Goal: Task Accomplishment & Management: Complete application form

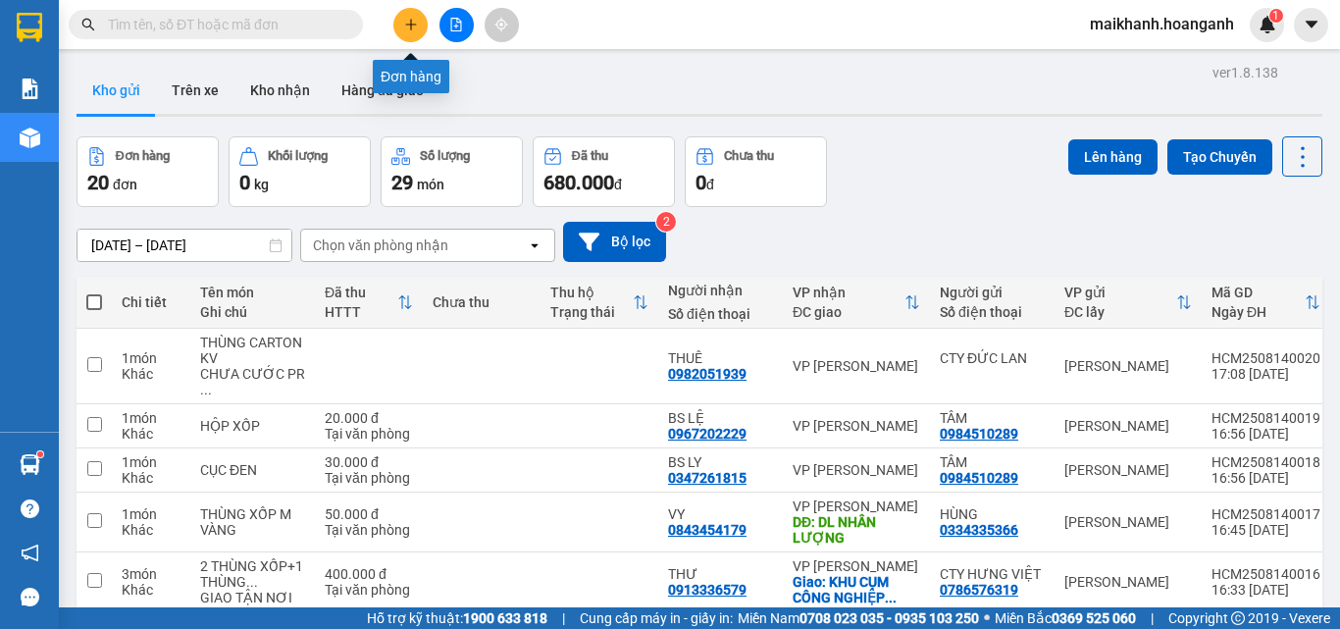
click at [413, 27] on icon "plus" at bounding box center [411, 25] width 14 height 14
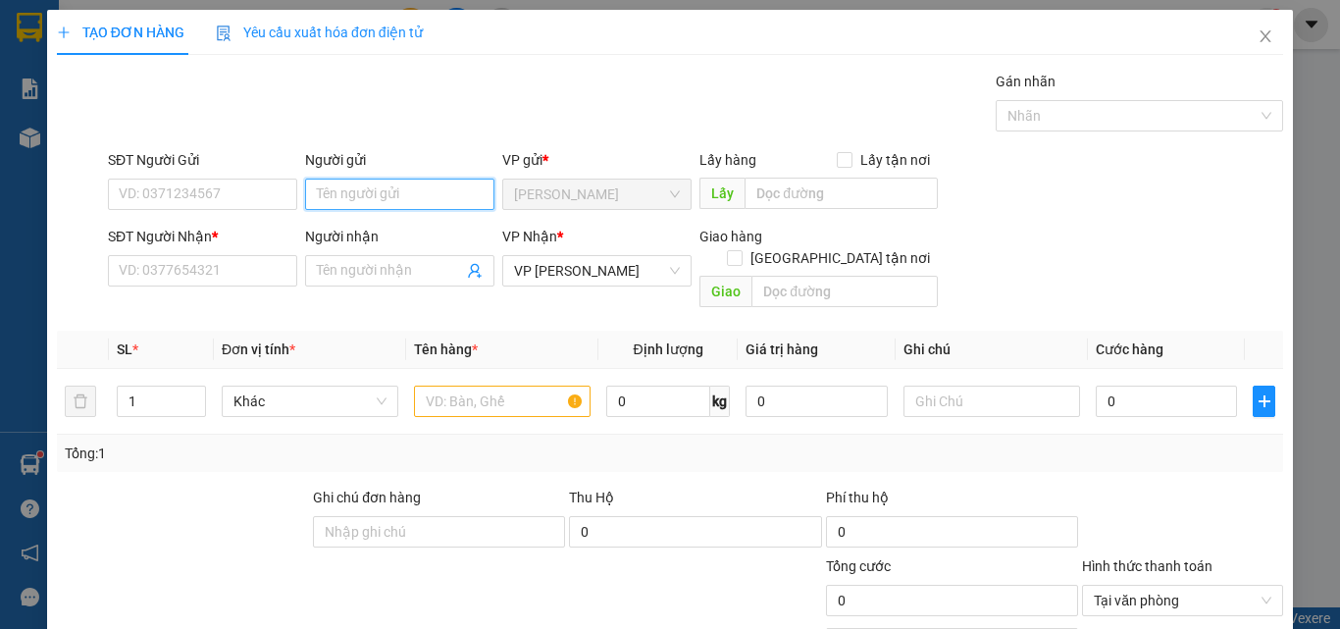
click at [358, 199] on input "Người gửi" at bounding box center [399, 194] width 189 height 31
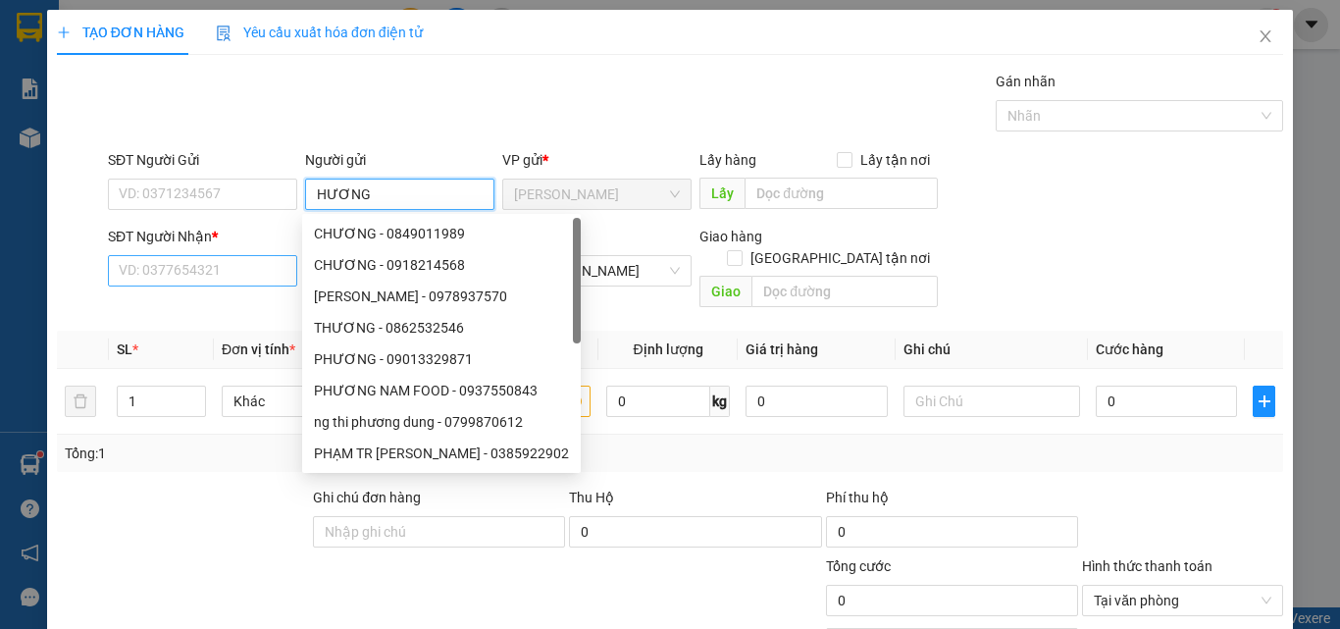
type input "HƯƠNG"
click at [205, 263] on input "SĐT Người Nhận *" at bounding box center [202, 270] width 189 height 31
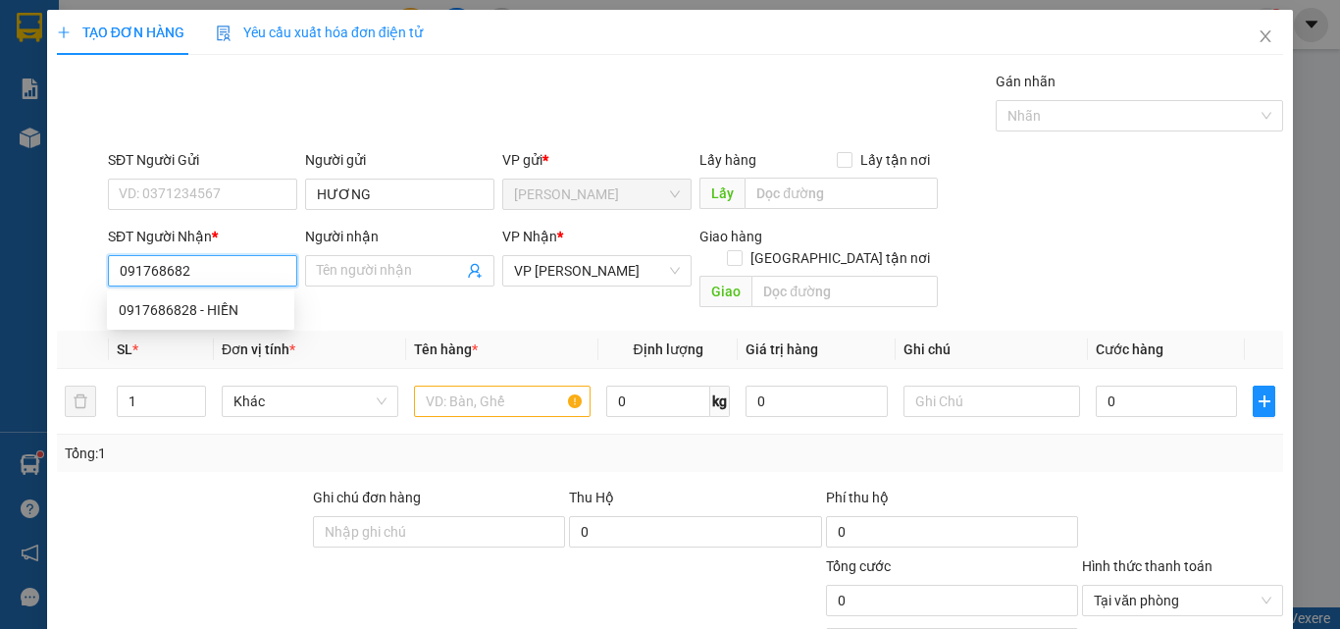
type input "0917686828"
click at [151, 308] on div "0917686828 - HIỀN" at bounding box center [201, 310] width 164 height 22
type input "HIỀN"
type input "30.000"
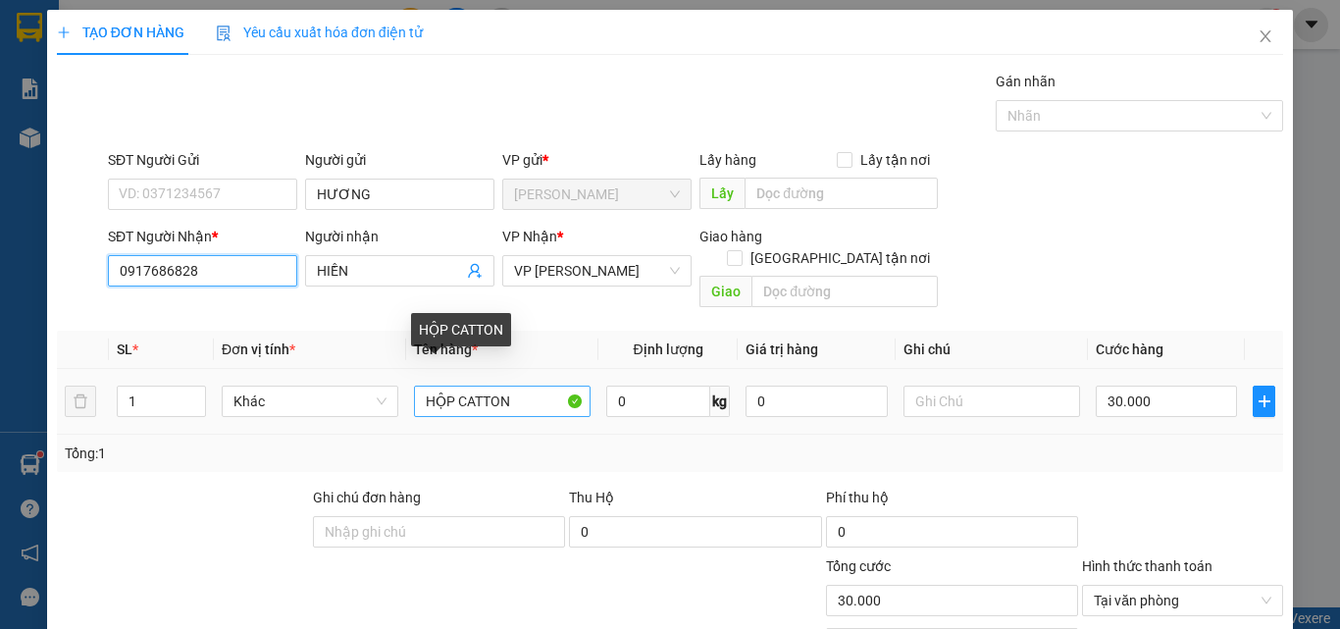
type input "0917686828"
click at [545, 386] on input "HỘP CATTON" at bounding box center [502, 401] width 177 height 31
type input "H"
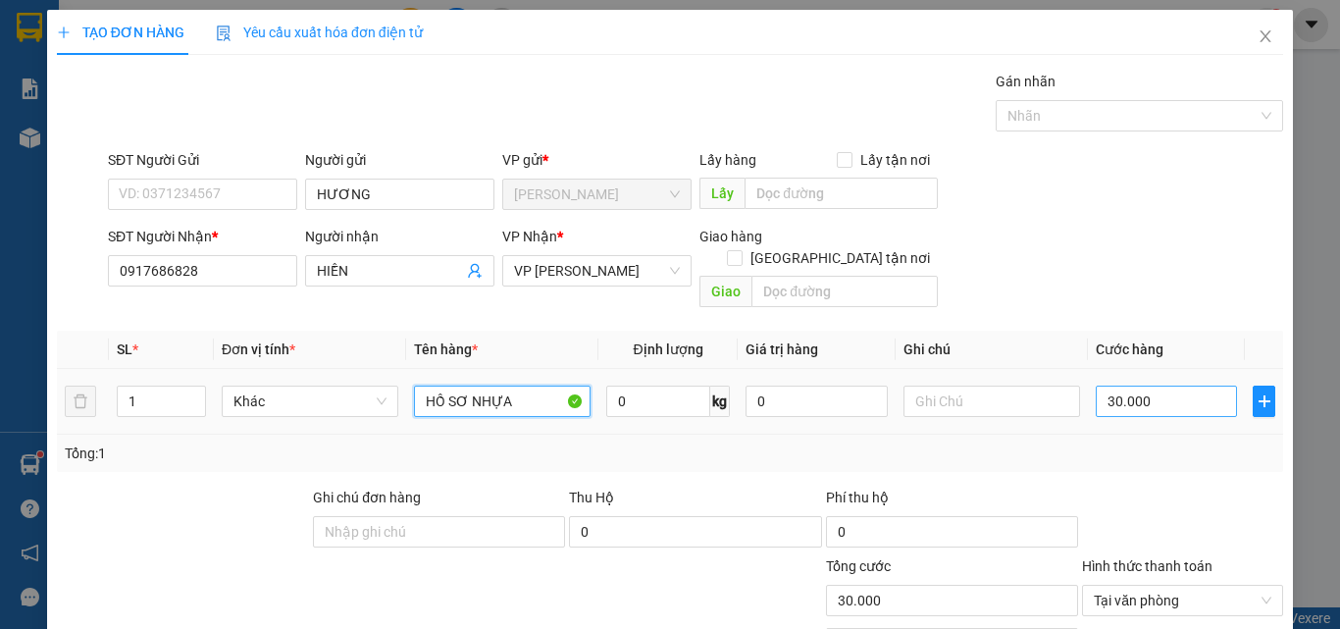
type input "HỒ SƠ NHỰA"
click at [1196, 386] on input "30.000" at bounding box center [1166, 401] width 141 height 31
type input "0"
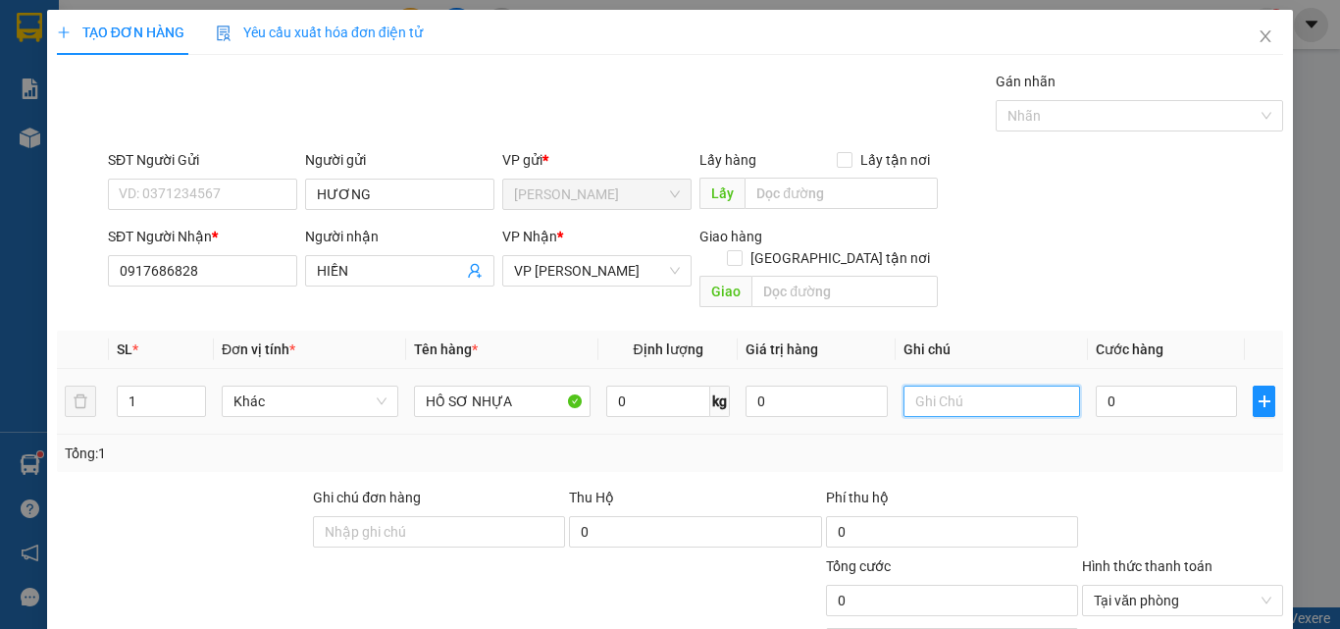
click at [1025, 386] on input "text" at bounding box center [991, 401] width 177 height 31
type input "CHƯA CƯỚC PR THU 20"
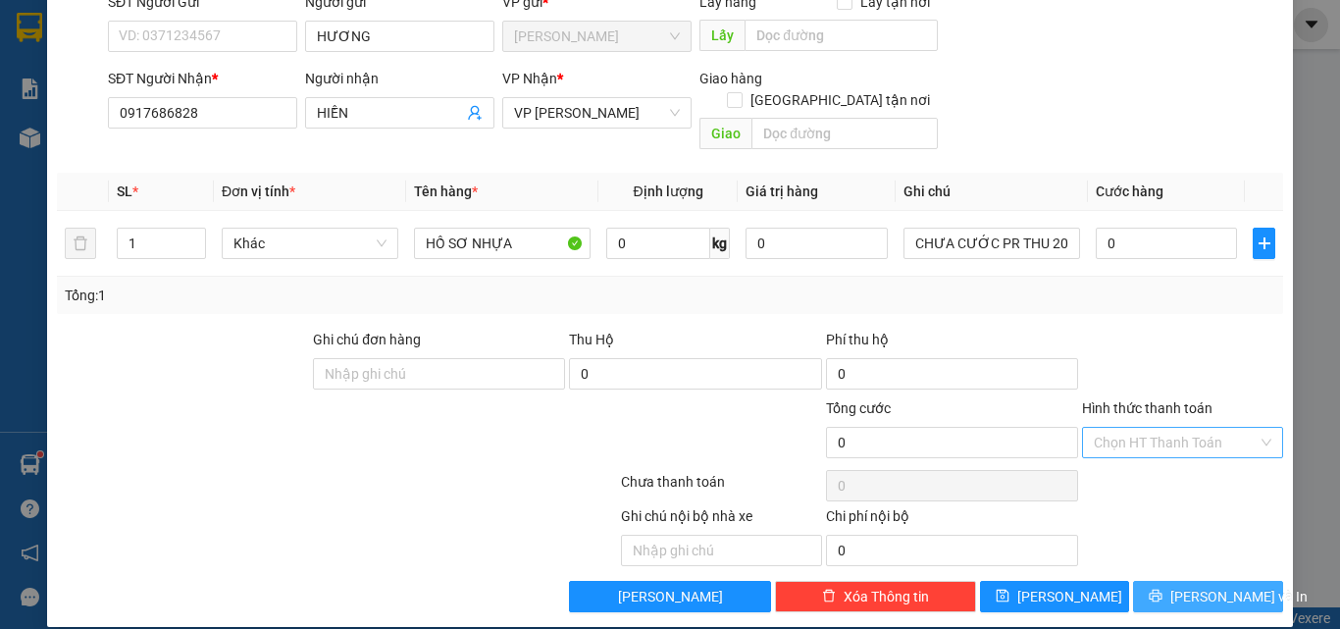
click at [1222, 586] on span "[PERSON_NAME] và In" at bounding box center [1238, 597] width 137 height 22
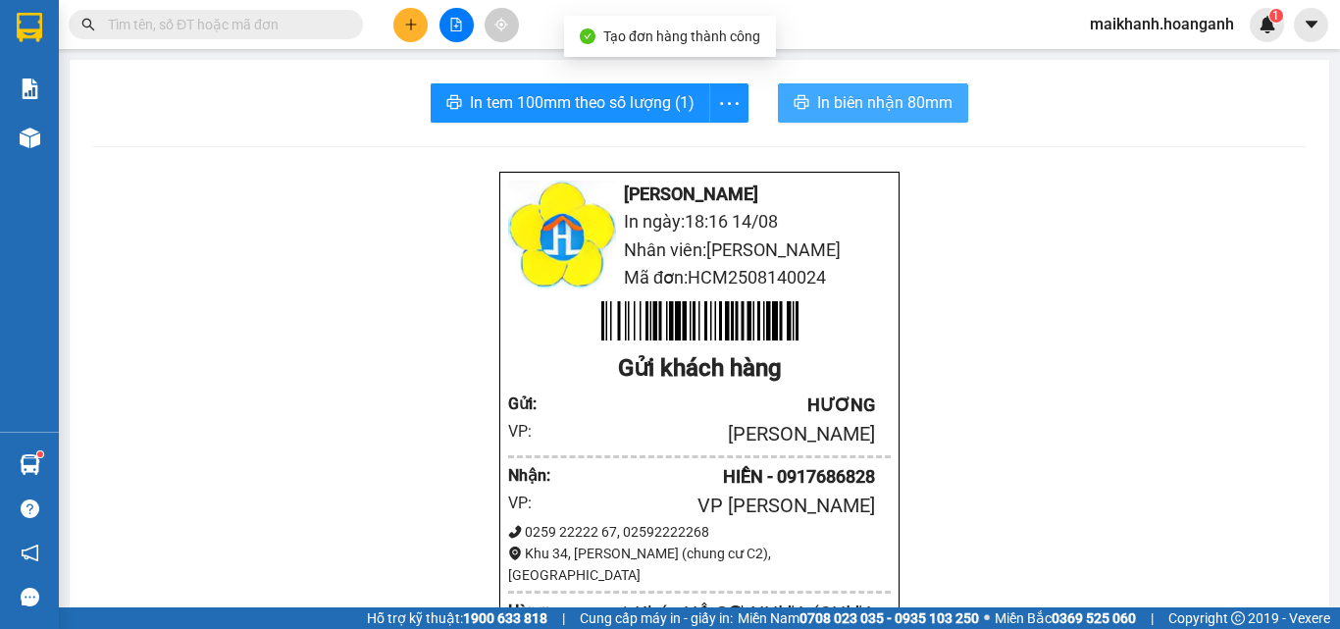
click at [881, 102] on span "In biên nhận 80mm" at bounding box center [884, 102] width 135 height 25
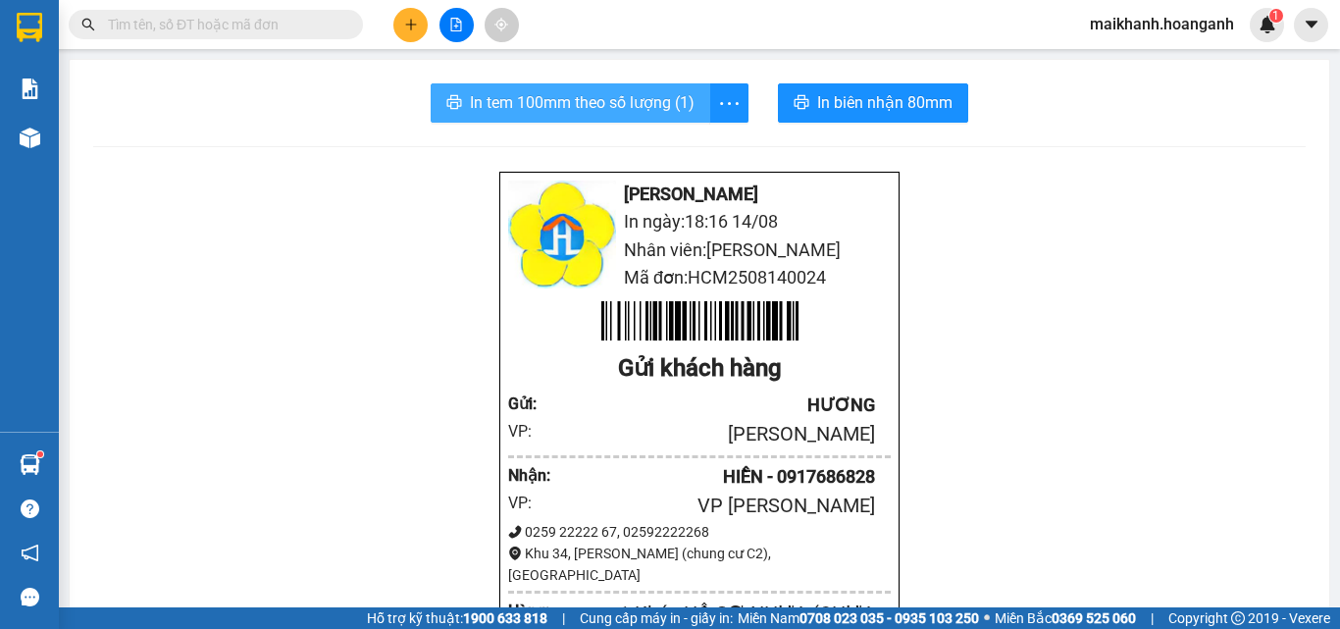
click at [598, 113] on span "In tem 100mm theo số lượng (1)" at bounding box center [582, 102] width 225 height 25
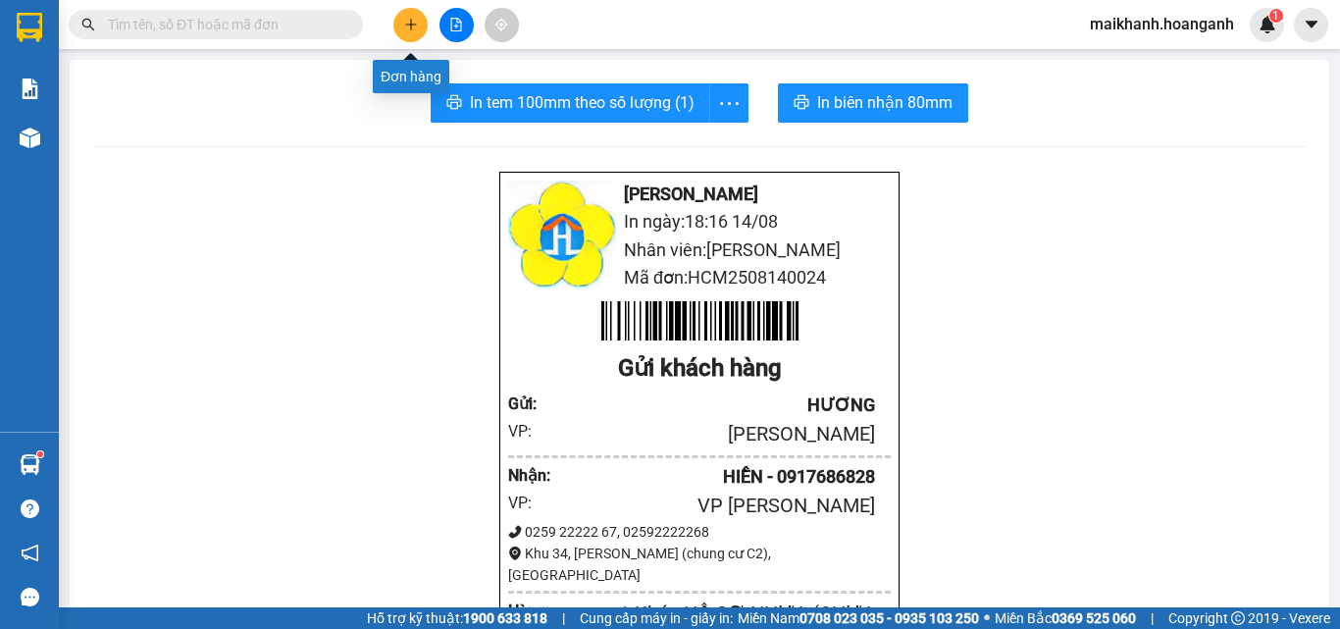
click at [409, 27] on icon "plus" at bounding box center [411, 25] width 14 height 14
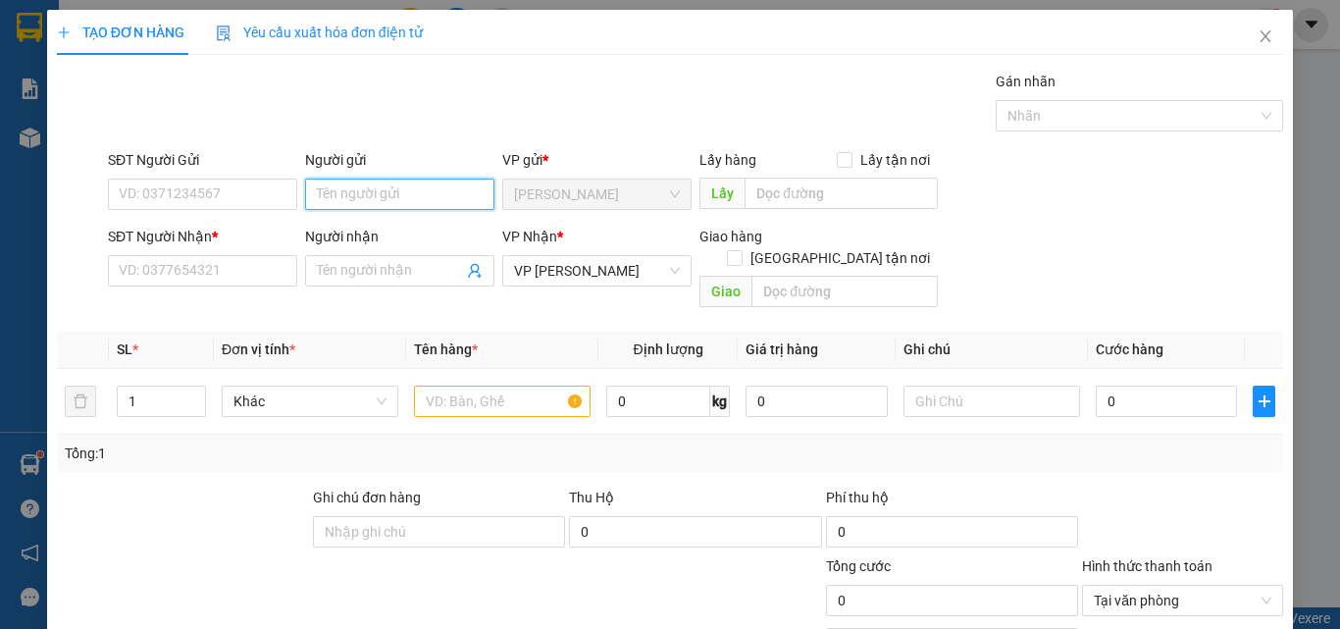
click at [366, 192] on input "Người gửi" at bounding box center [399, 194] width 189 height 31
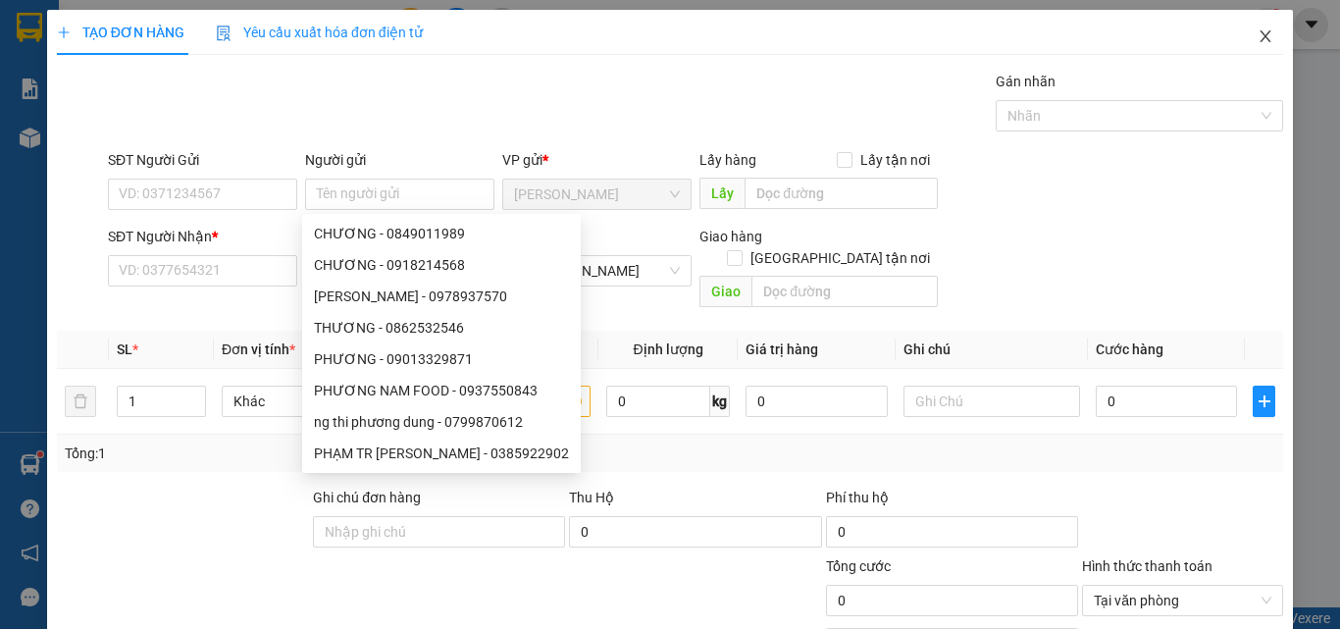
click at [1261, 36] on icon "close" at bounding box center [1266, 36] width 11 height 12
